Goal: Information Seeking & Learning: Find specific page/section

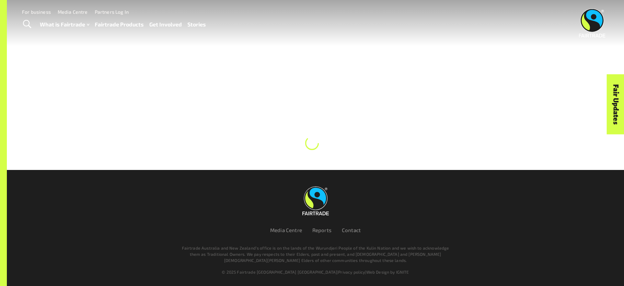
click at [117, 25] on link "Fairtrade Products" at bounding box center [119, 25] width 49 height 10
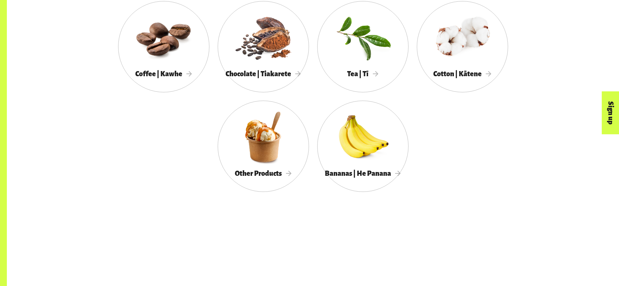
scroll to position [461, 0]
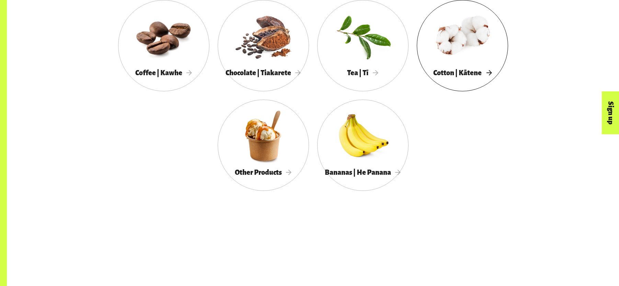
click at [481, 63] on div at bounding box center [462, 36] width 91 height 59
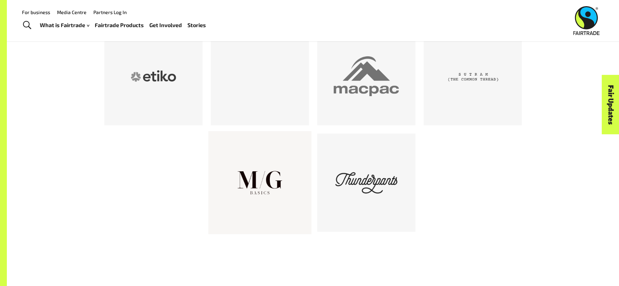
scroll to position [433, 0]
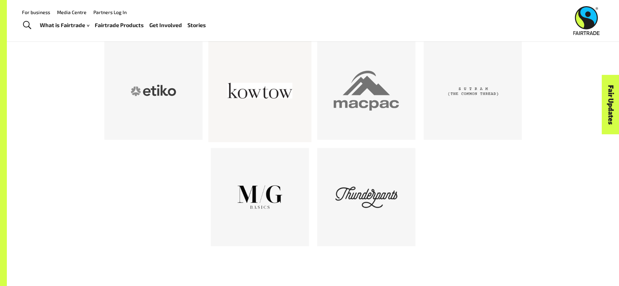
click at [275, 116] on div at bounding box center [259, 90] width 65 height 65
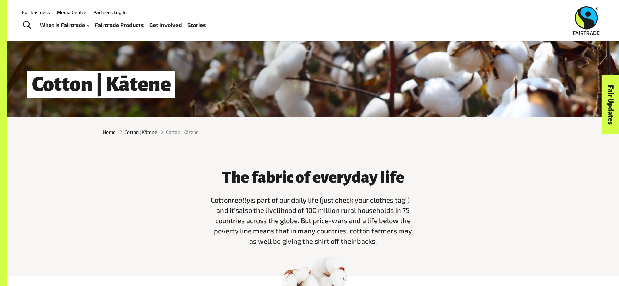
scroll to position [0, 0]
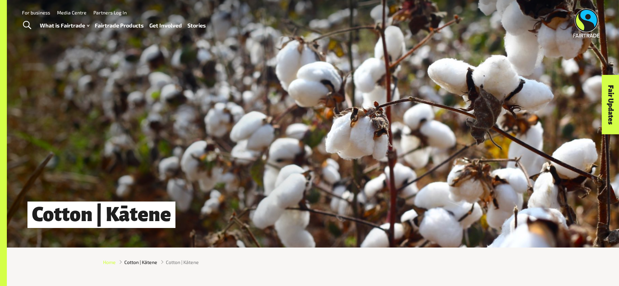
click at [109, 263] on span "Home" at bounding box center [109, 261] width 13 height 7
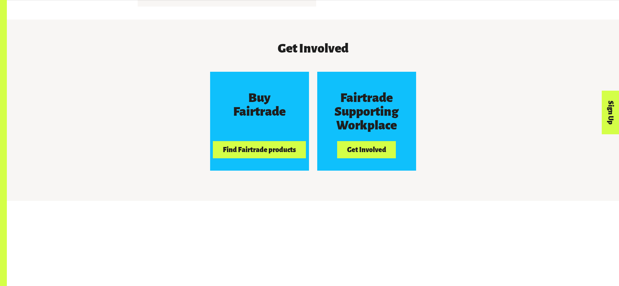
scroll to position [657, 0]
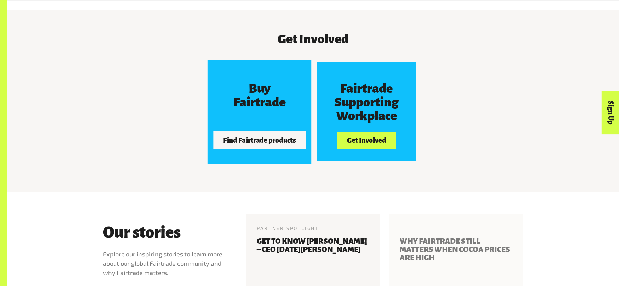
click at [252, 141] on button "Find Fairtrade products" at bounding box center [259, 139] width 93 height 17
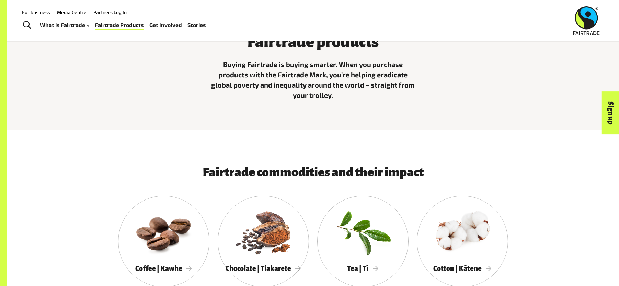
scroll to position [134, 0]
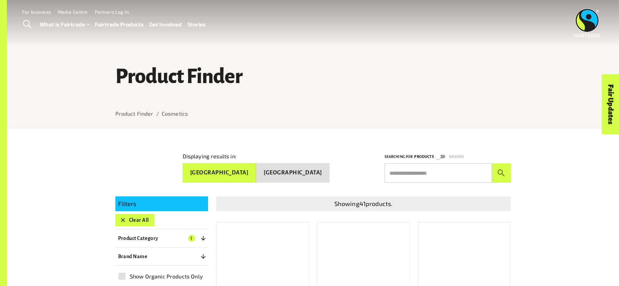
click at [311, 175] on button "[GEOGRAPHIC_DATA]" at bounding box center [292, 173] width 73 height 20
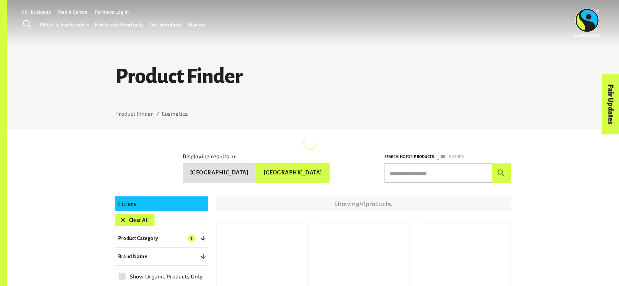
click at [311, 175] on button "[GEOGRAPHIC_DATA]" at bounding box center [292, 173] width 73 height 20
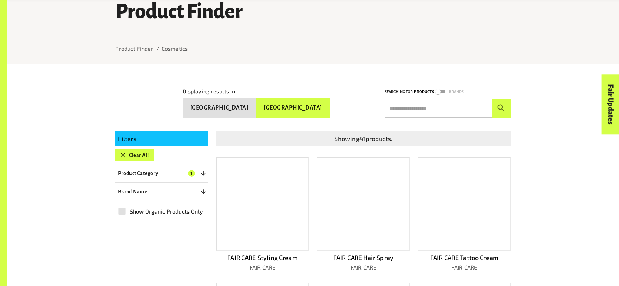
scroll to position [68, 0]
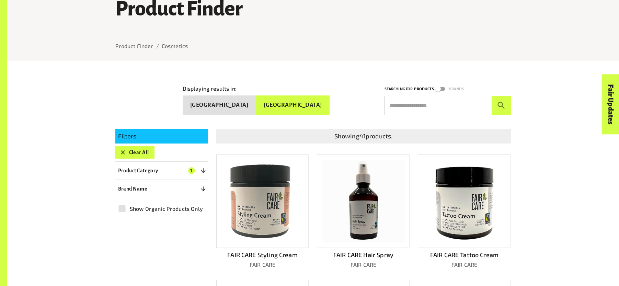
click at [411, 101] on input "text" at bounding box center [437, 105] width 107 height 19
type input "******"
click at [492, 96] on button "submit" at bounding box center [501, 105] width 19 height 19
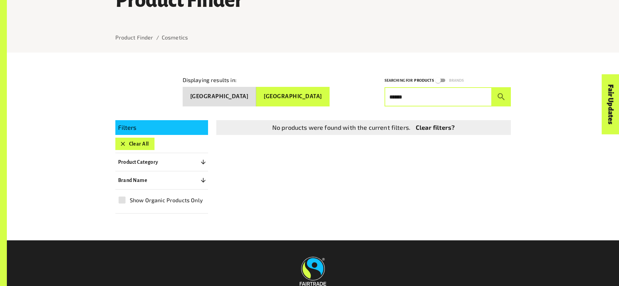
scroll to position [78, 0]
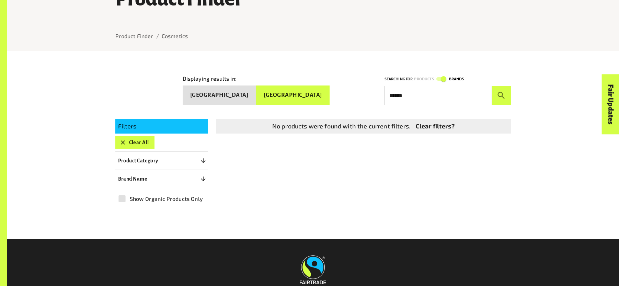
click at [434, 87] on input "******" at bounding box center [437, 95] width 107 height 19
click at [498, 93] on icon "submit" at bounding box center [500, 95] width 9 height 9
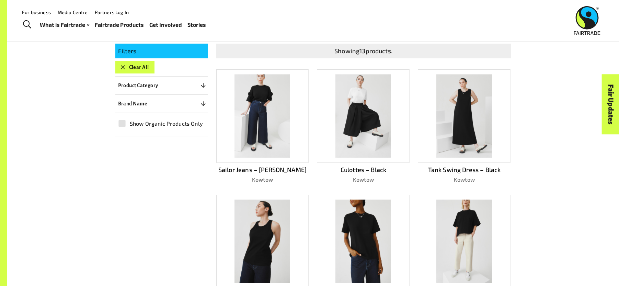
scroll to position [151, 0]
